Goal: Task Accomplishment & Management: Complete application form

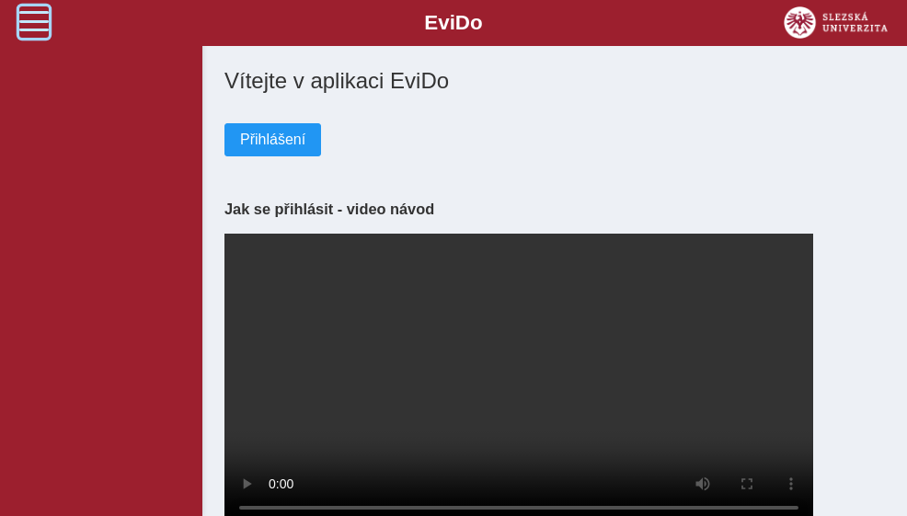
click at [47, 17] on span at bounding box center [33, 20] width 29 height 29
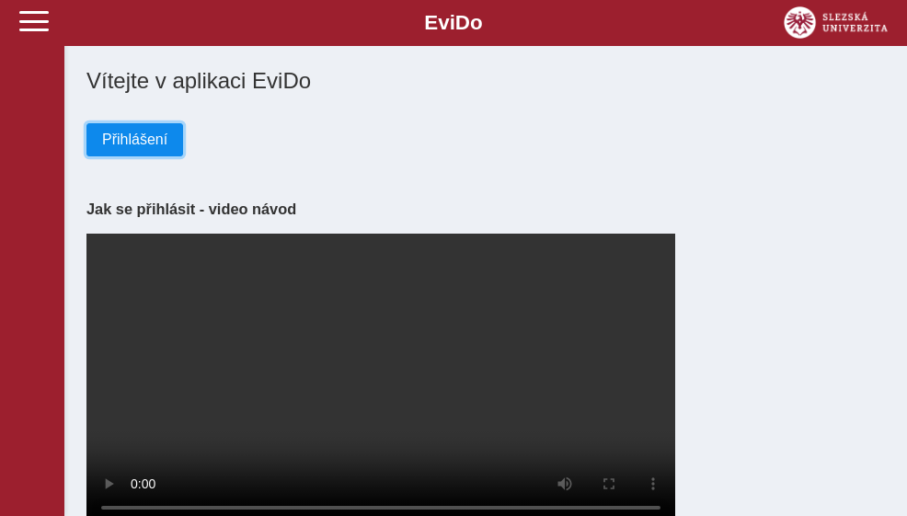
click at [153, 137] on span "Přihlášení" at bounding box center [134, 140] width 65 height 17
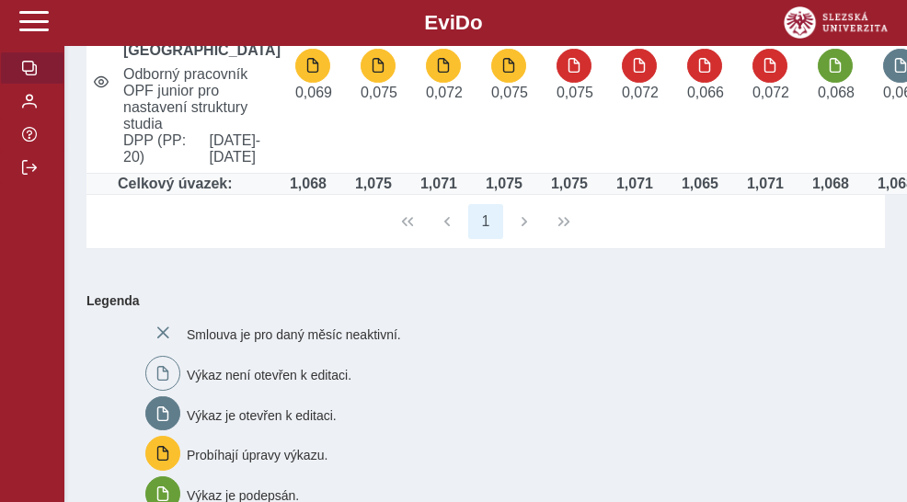
scroll to position [184, 0]
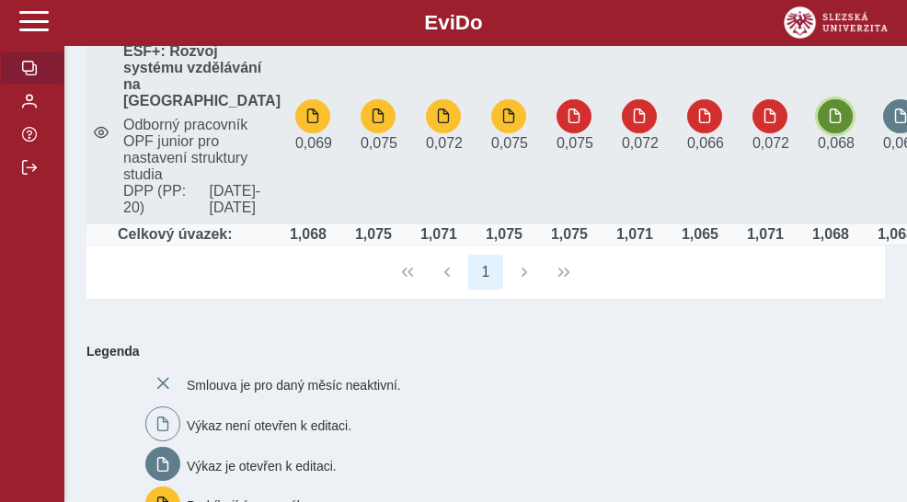
click at [828, 123] on span "button" at bounding box center [835, 116] width 15 height 15
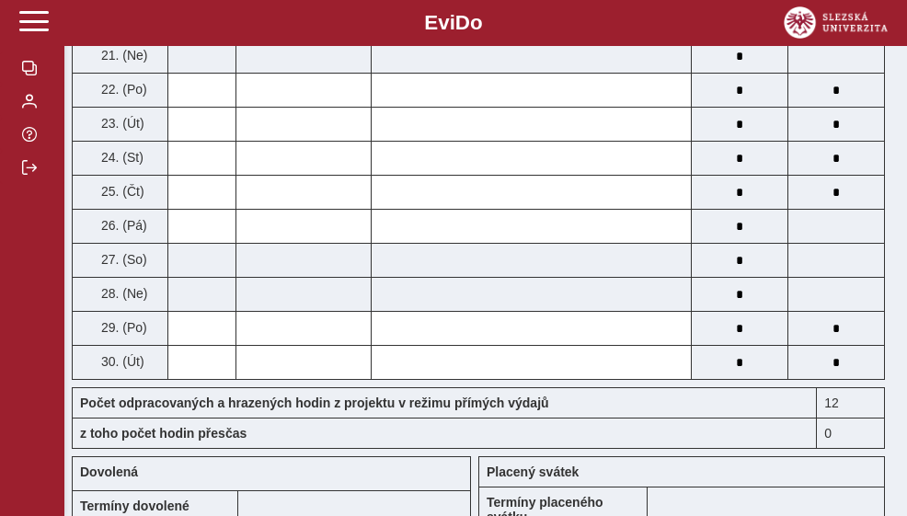
scroll to position [1196, 0]
